Goal: Information Seeking & Learning: Learn about a topic

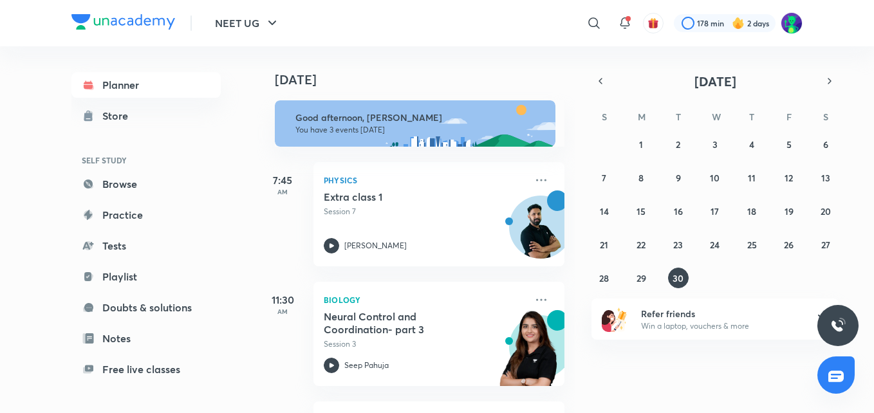
scroll to position [113, 0]
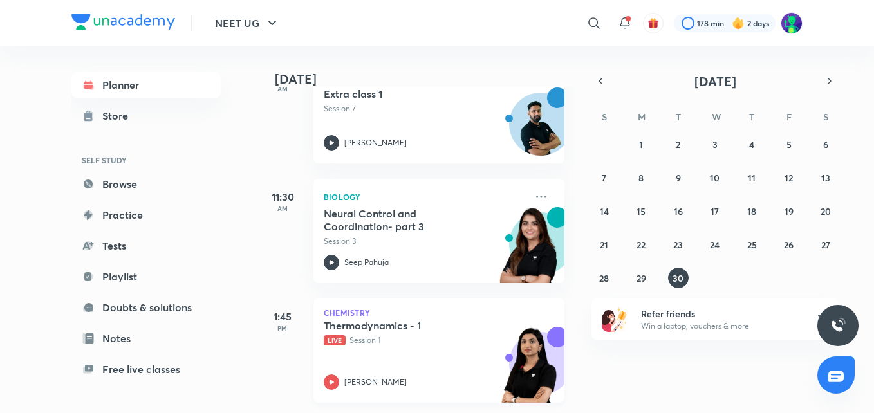
click at [353, 319] on h5 "Thermodynamics - 1" at bounding box center [404, 325] width 160 height 13
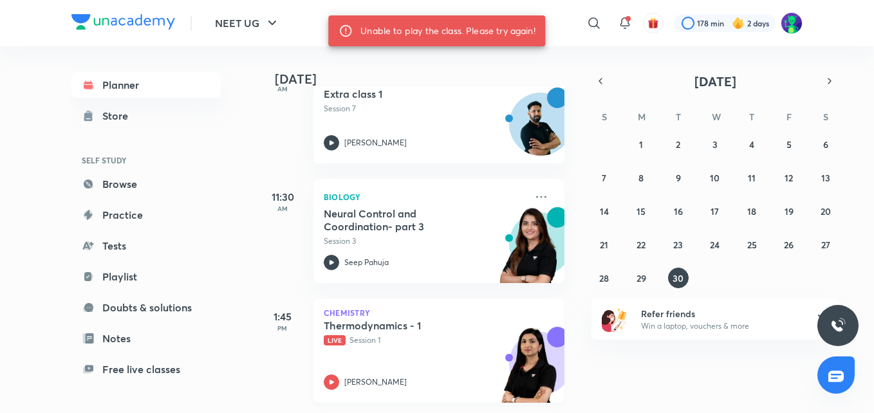
click at [353, 319] on h5 "Thermodynamics - 1" at bounding box center [404, 325] width 160 height 13
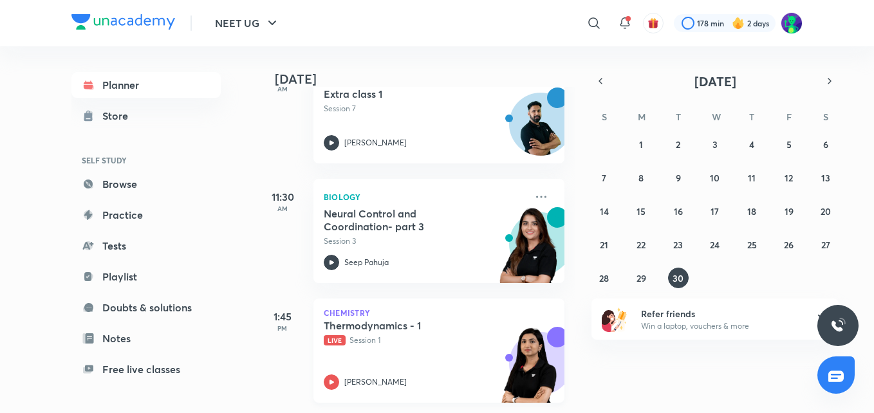
click at [369, 323] on div "Thermodynamics - 1 Live Session 1" at bounding box center [425, 332] width 202 height 27
click at [362, 319] on h5 "Thermodynamics - 1" at bounding box center [404, 325] width 160 height 13
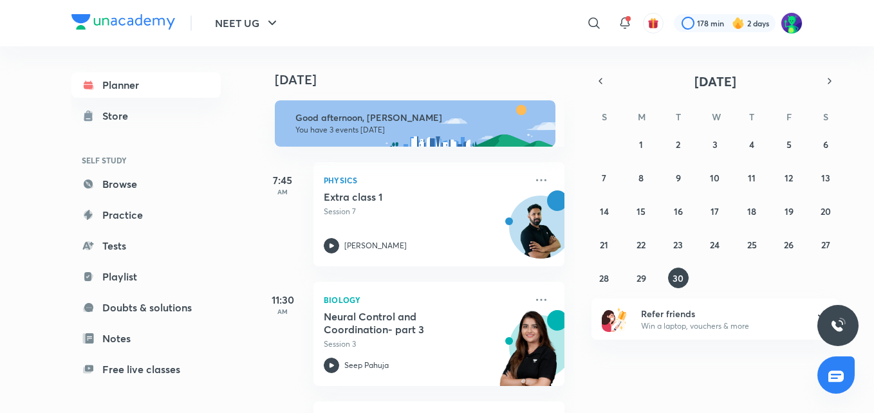
scroll to position [113, 0]
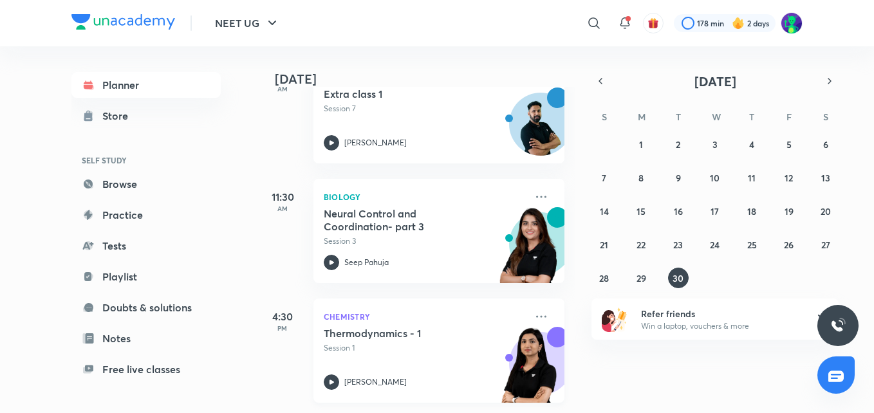
click at [368, 328] on h5 "Thermodynamics - 1" at bounding box center [404, 333] width 160 height 13
